Goal: Transaction & Acquisition: Purchase product/service

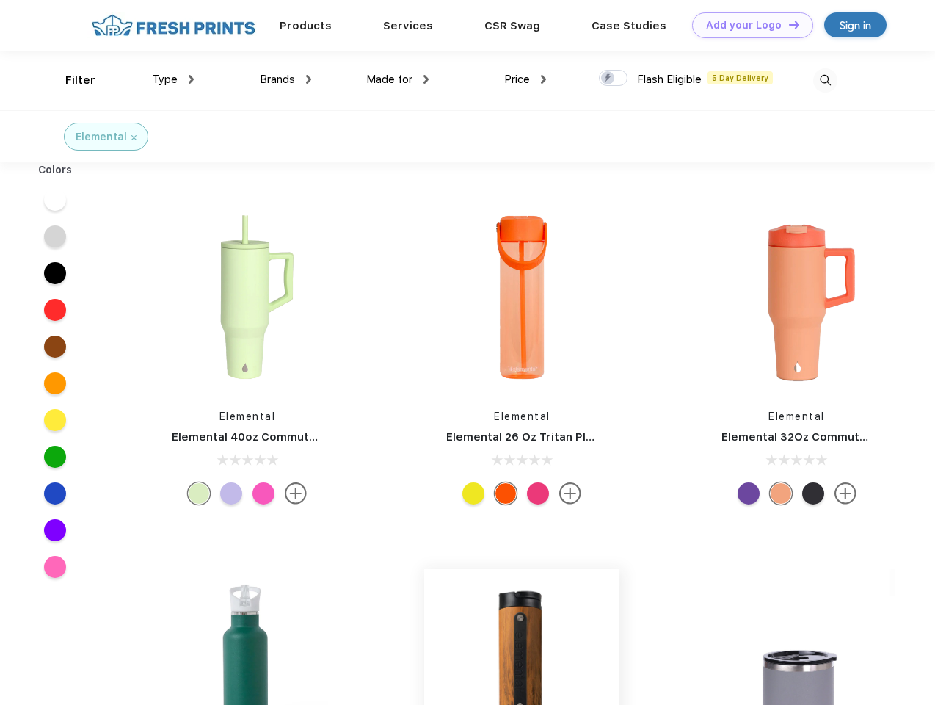
scroll to position [1, 0]
click at [747, 25] on link "Add your Logo Design Tool" at bounding box center [752, 25] width 121 height 26
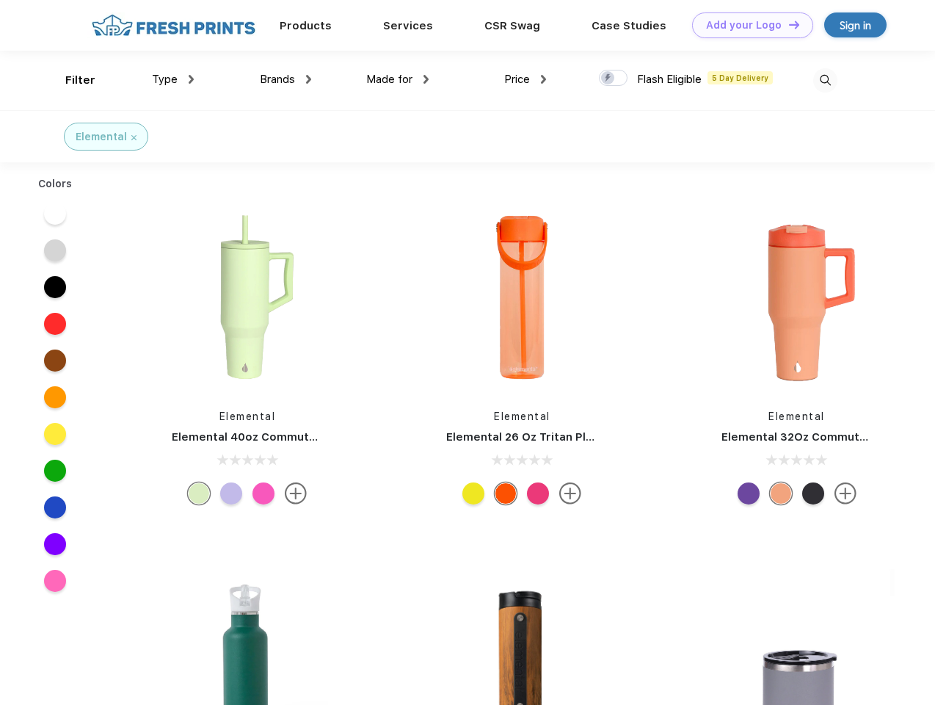
click at [0, 0] on div "Design Tool" at bounding box center [0, 0] width 0 height 0
click at [788, 24] on link "Add your Logo Design Tool" at bounding box center [752, 25] width 121 height 26
click at [70, 80] on div "Filter" at bounding box center [80, 80] width 30 height 17
click at [173, 79] on span "Type" at bounding box center [165, 79] width 26 height 13
click at [286, 79] on span "Brands" at bounding box center [277, 79] width 35 height 13
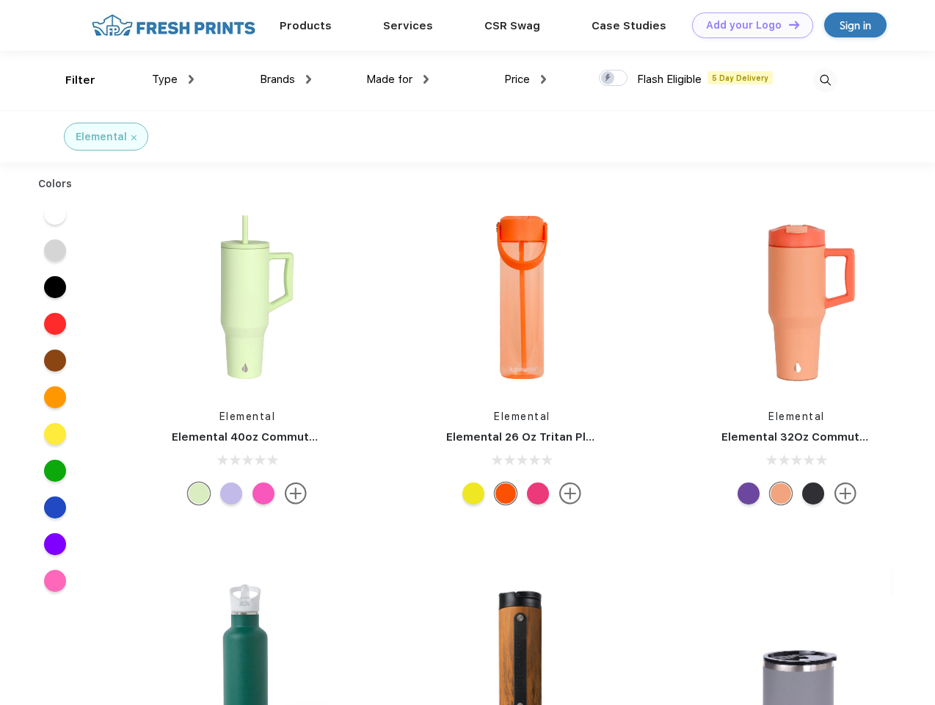
click at [398, 79] on span "Made for" at bounding box center [389, 79] width 46 height 13
click at [526, 79] on span "Price" at bounding box center [517, 79] width 26 height 13
click at [614, 79] on div at bounding box center [613, 78] width 29 height 16
click at [609, 79] on input "checkbox" at bounding box center [604, 74] width 10 height 10
click at [825, 80] on img at bounding box center [825, 80] width 24 height 24
